Goal: Task Accomplishment & Management: Manage account settings

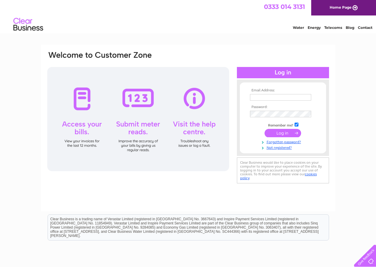
type input "tmcd@btconnect.com"
click at [284, 130] on input "submit" at bounding box center [283, 133] width 37 height 8
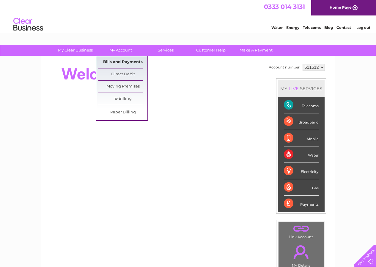
click at [122, 64] on link "Bills and Payments" at bounding box center [122, 62] width 49 height 12
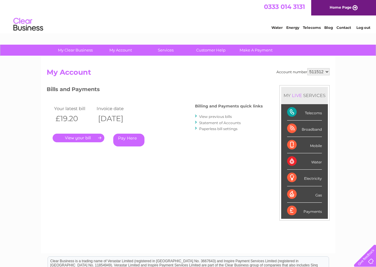
click at [84, 139] on link "." at bounding box center [79, 138] width 52 height 9
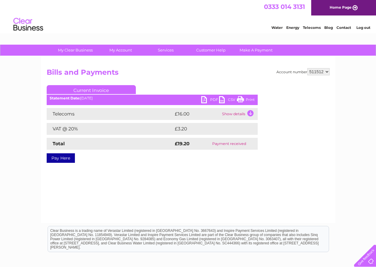
click at [206, 98] on link "PDF" at bounding box center [210, 100] width 18 height 9
